Goal: Information Seeking & Learning: Learn about a topic

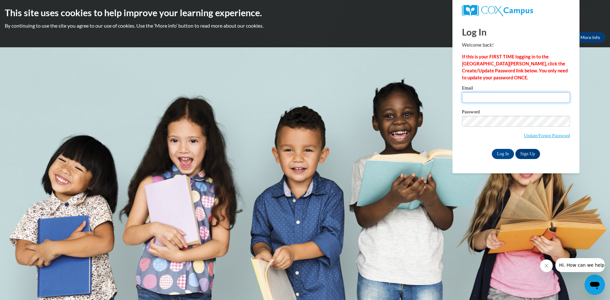
click at [499, 98] on input "Email" at bounding box center [516, 97] width 108 height 11
type input "m"
type input "chadwickfarm374@gmail.com"
click at [500, 156] on input "Log In" at bounding box center [503, 154] width 22 height 10
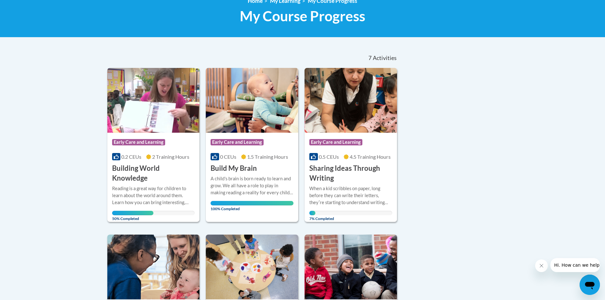
scroll to position [95, 0]
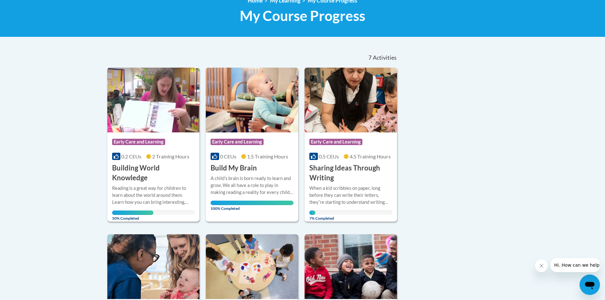
click at [149, 170] on h3 "Building World Knowledge" at bounding box center [153, 173] width 83 height 20
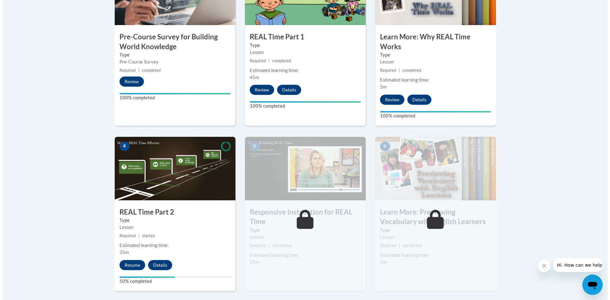
scroll to position [286, 0]
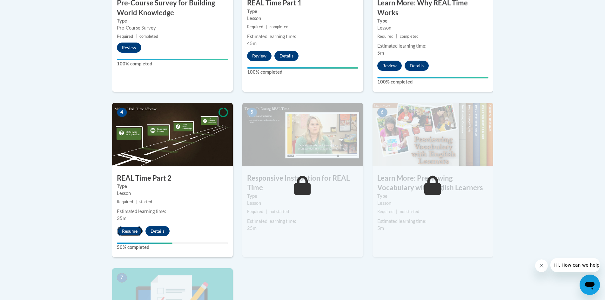
drag, startPoint x: 127, startPoint y: 232, endPoint x: 132, endPoint y: 228, distance: 6.2
click at [132, 228] on button "Resume" at bounding box center [130, 231] width 26 height 10
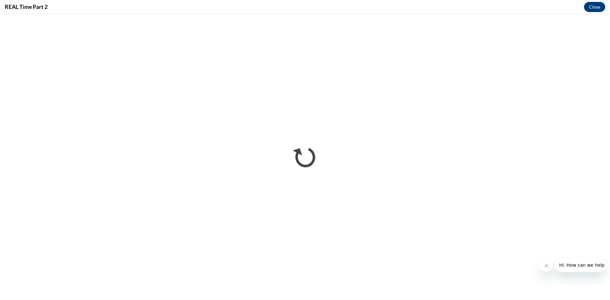
scroll to position [0, 0]
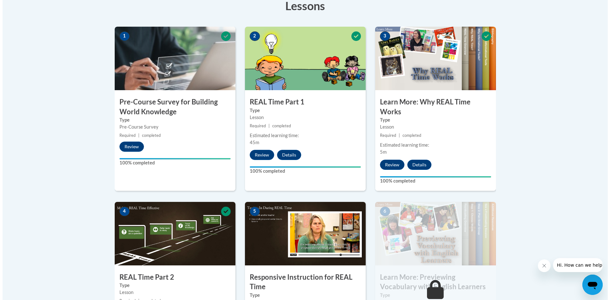
scroll to position [254, 0]
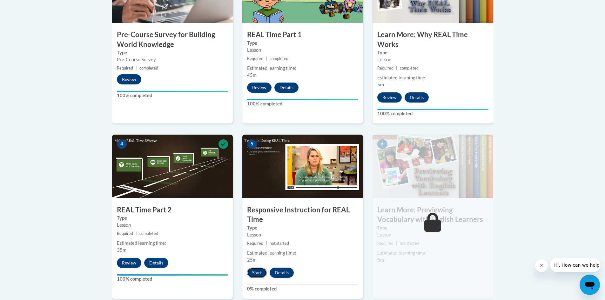
click at [250, 271] on button "Start" at bounding box center [257, 273] width 20 height 10
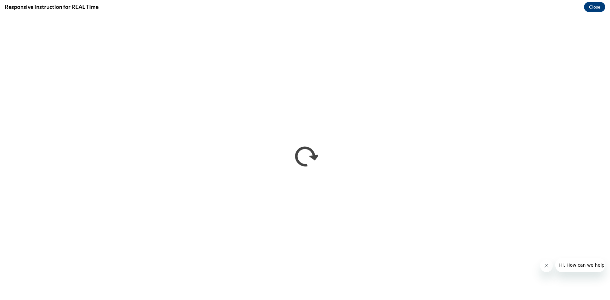
scroll to position [0, 0]
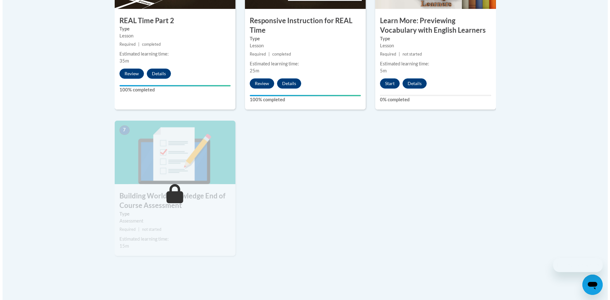
scroll to position [445, 0]
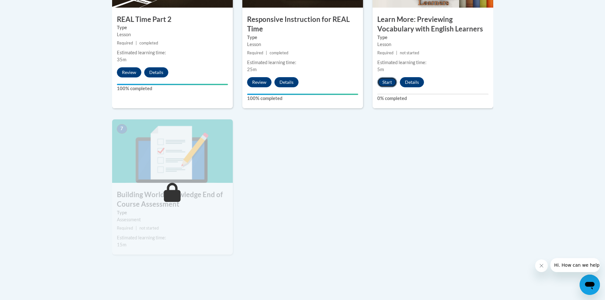
click at [391, 83] on button "Start" at bounding box center [388, 82] width 20 height 10
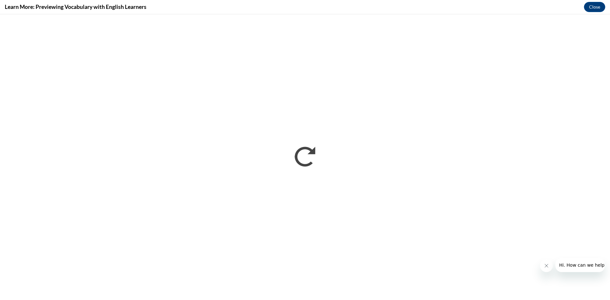
scroll to position [0, 0]
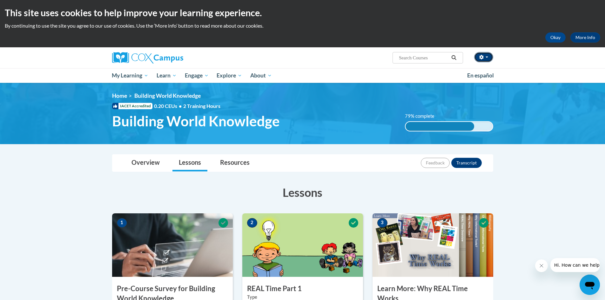
click at [480, 55] on button "button" at bounding box center [483, 57] width 19 height 10
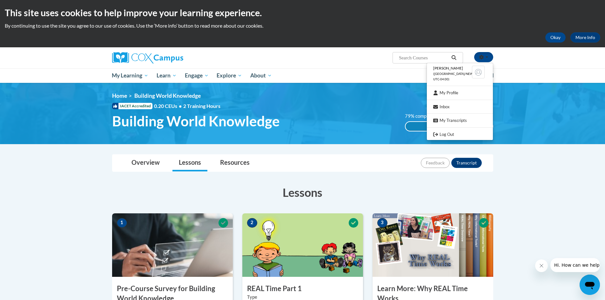
click at [454, 130] on ul "[PERSON_NAME] ([GEOGRAPHIC_DATA]/New_York UTC-04:00) My Profile Inbox My Transc…" at bounding box center [460, 101] width 67 height 77
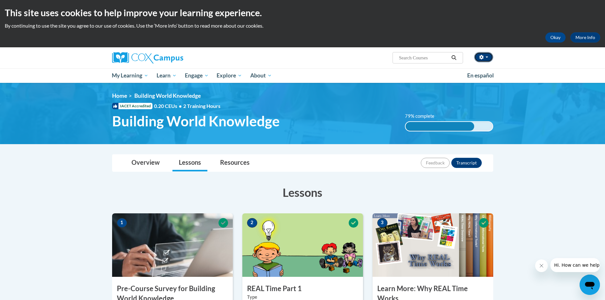
click at [480, 58] on icon "button" at bounding box center [482, 57] width 4 height 4
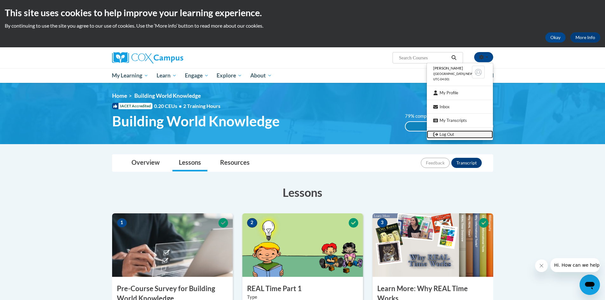
click at [447, 137] on link "Log Out" at bounding box center [460, 135] width 66 height 8
